Goal: Task Accomplishment & Management: Manage account settings

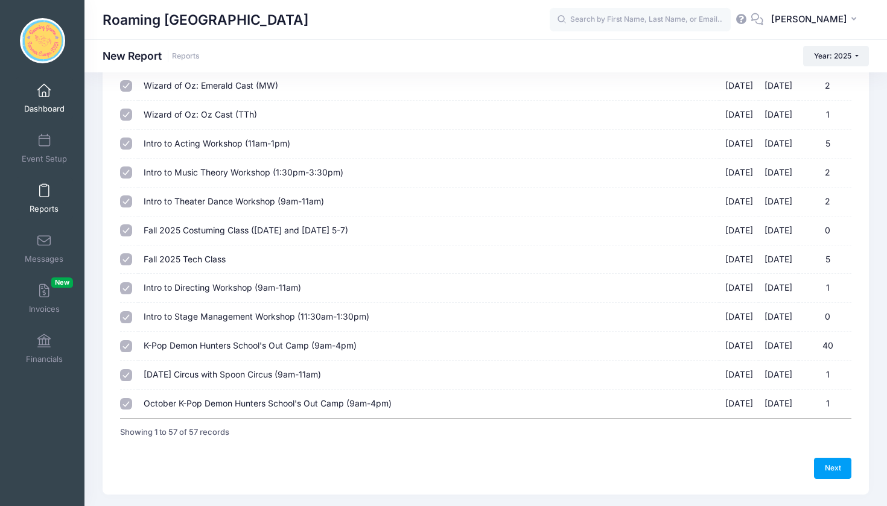
click at [44, 90] on span at bounding box center [44, 90] width 0 height 13
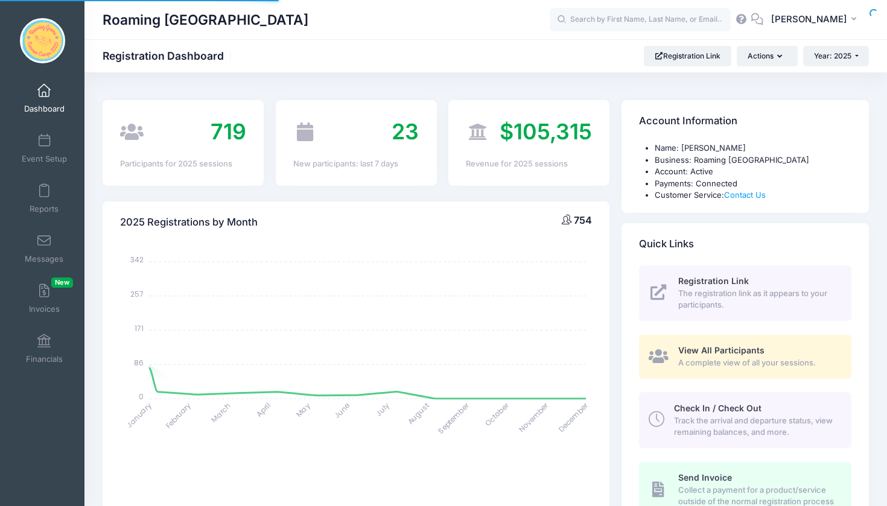
select select
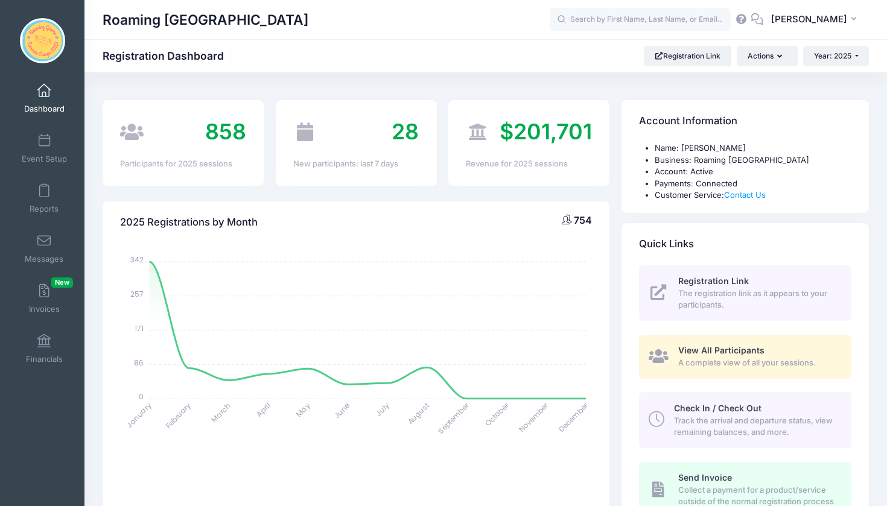
click at [396, 21] on div "Roaming [GEOGRAPHIC_DATA]" at bounding box center [326, 20] width 447 height 28
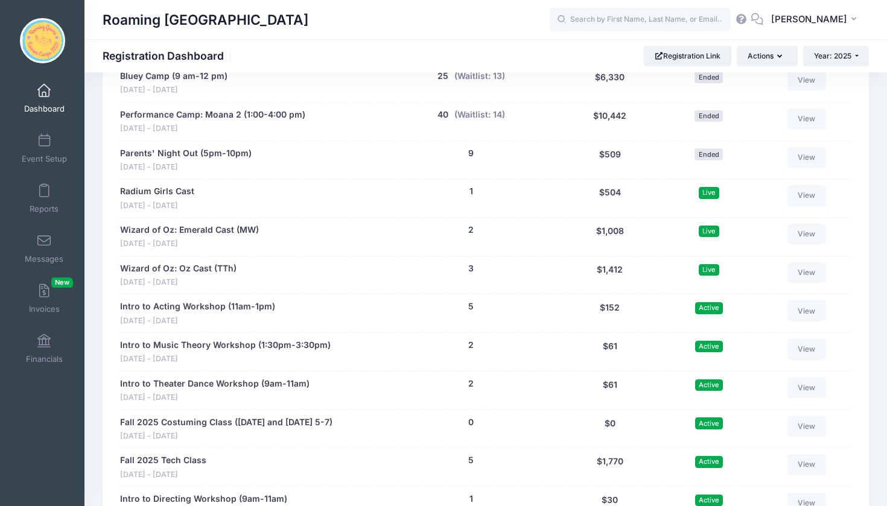
scroll to position [2232, 0]
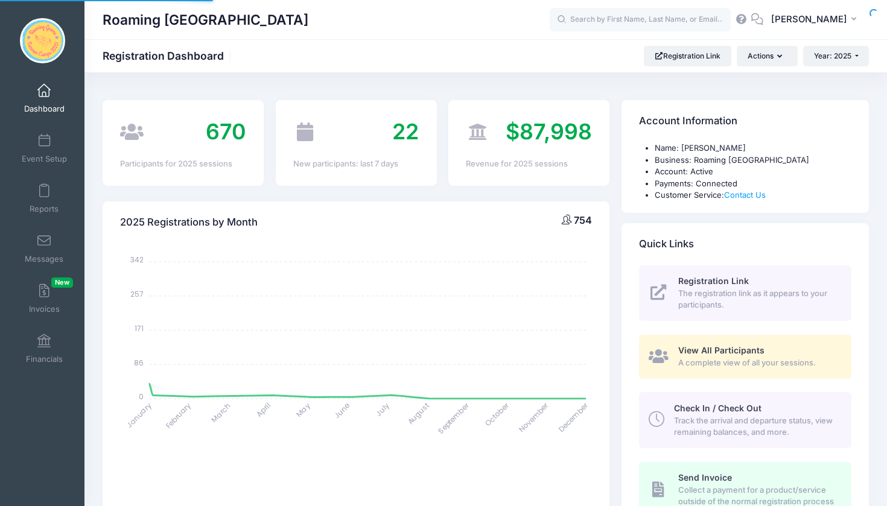
select select
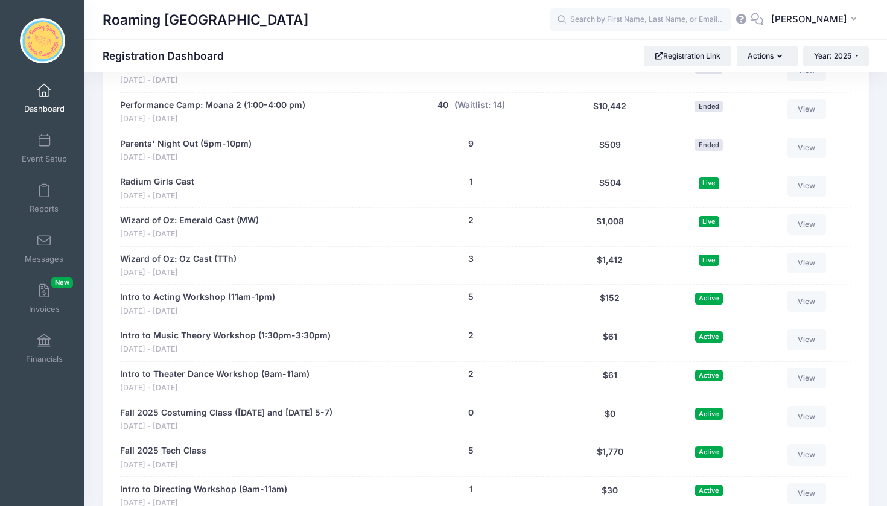
scroll to position [2243, 0]
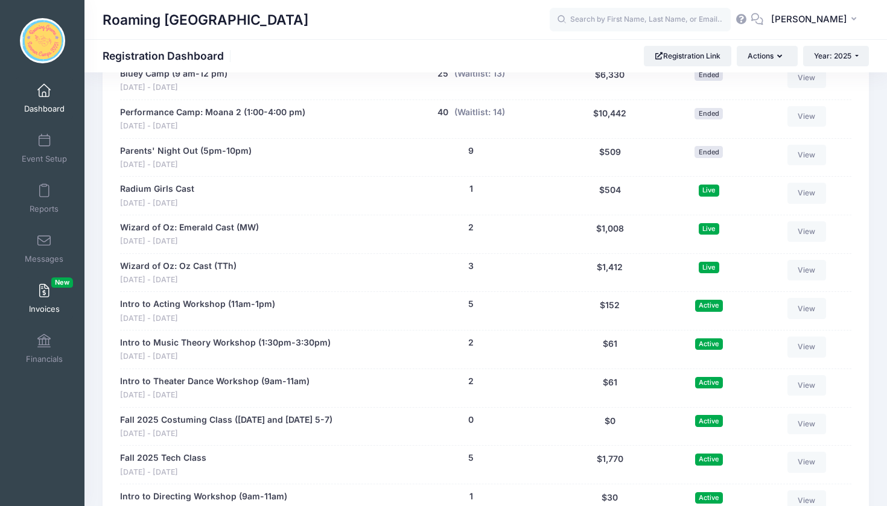
click at [44, 285] on span at bounding box center [44, 291] width 0 height 13
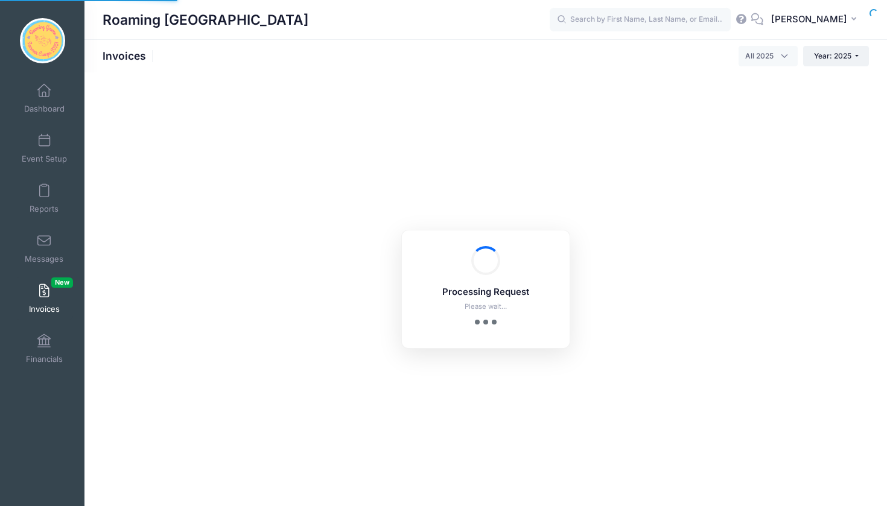
select select
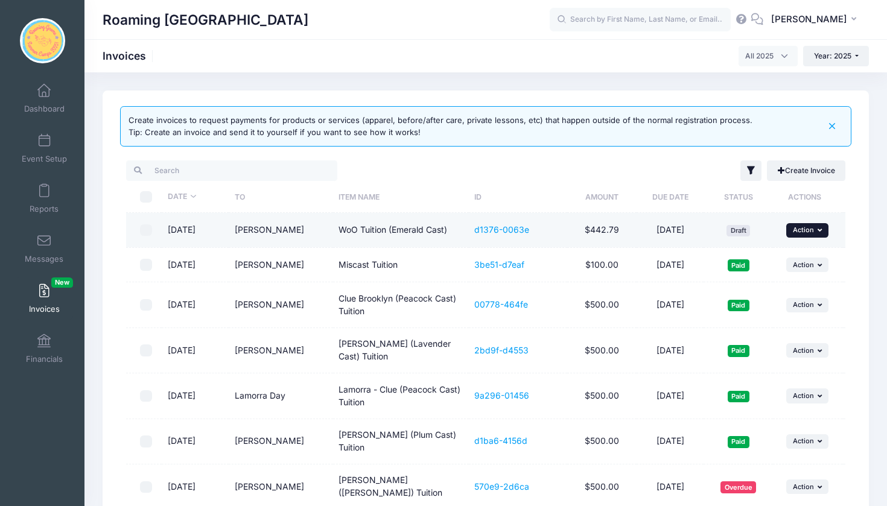
click at [819, 232] on icon "button" at bounding box center [820, 230] width 7 height 7
click at [797, 261] on link "View" at bounding box center [791, 257] width 64 height 23
click at [818, 232] on icon "button" at bounding box center [820, 230] width 7 height 7
click at [803, 303] on link "Submit" at bounding box center [791, 303] width 64 height 23
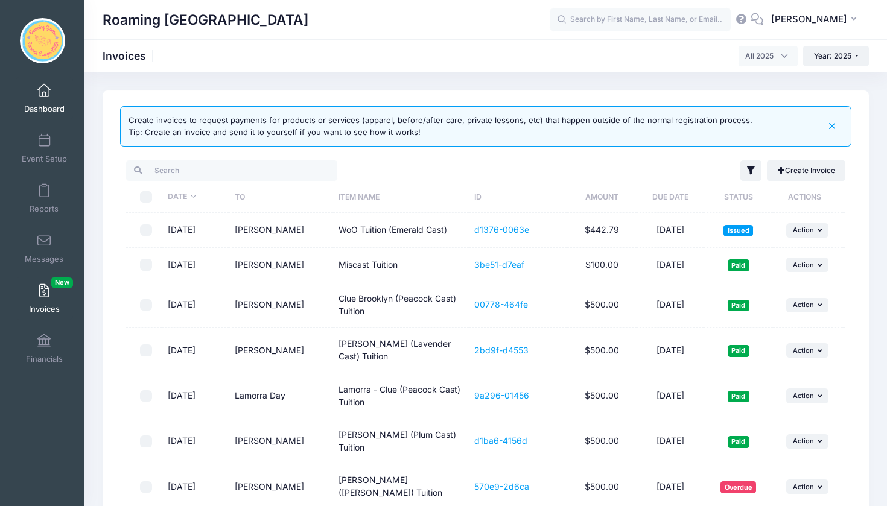
click at [44, 94] on span at bounding box center [44, 90] width 0 height 13
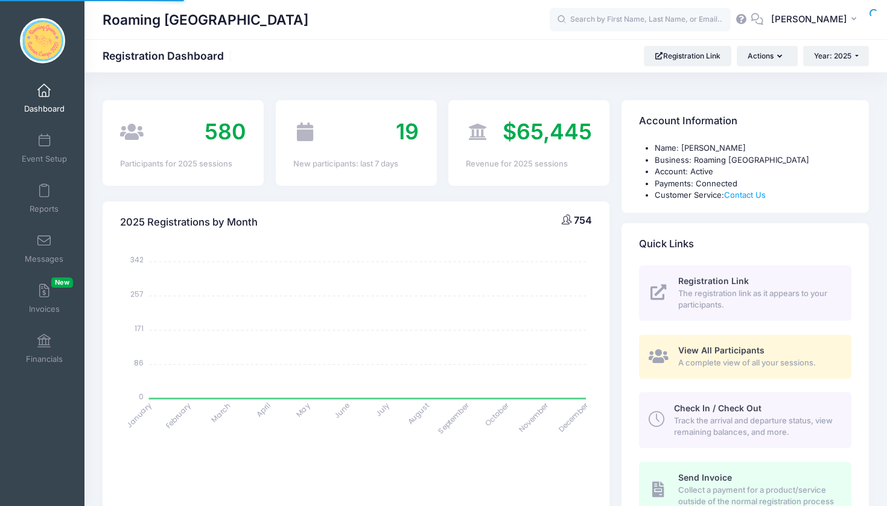
select select
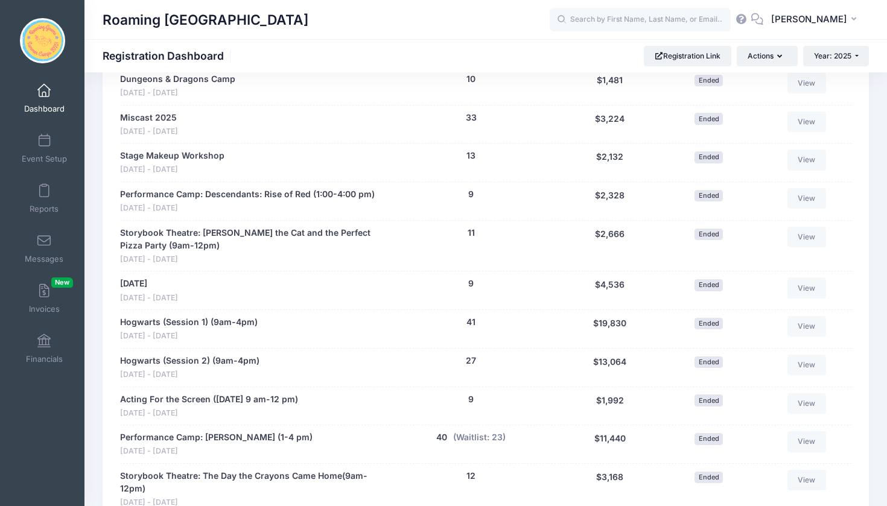
scroll to position [1106, 0]
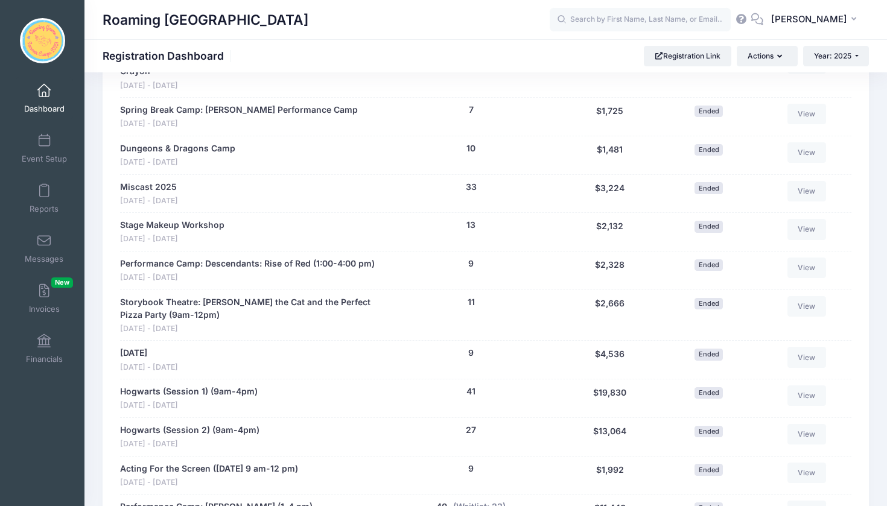
click at [44, 95] on span at bounding box center [44, 90] width 0 height 13
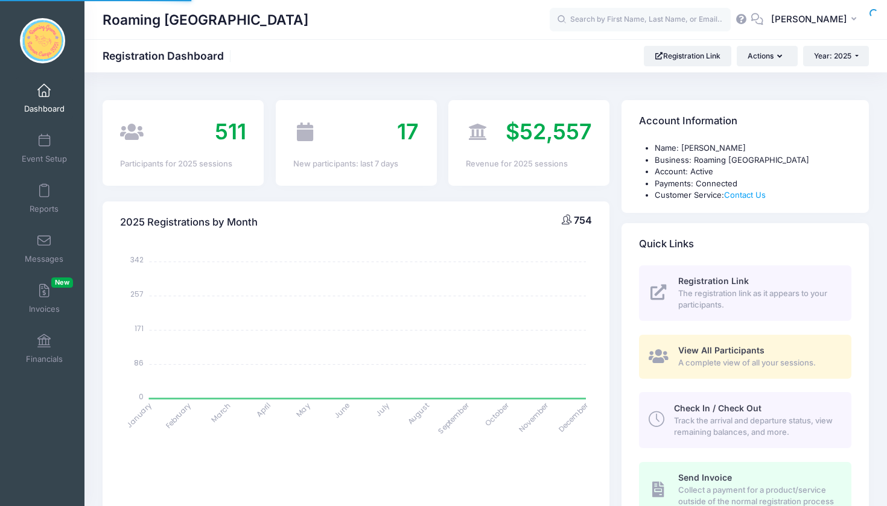
select select
